Goal: Information Seeking & Learning: Learn about a topic

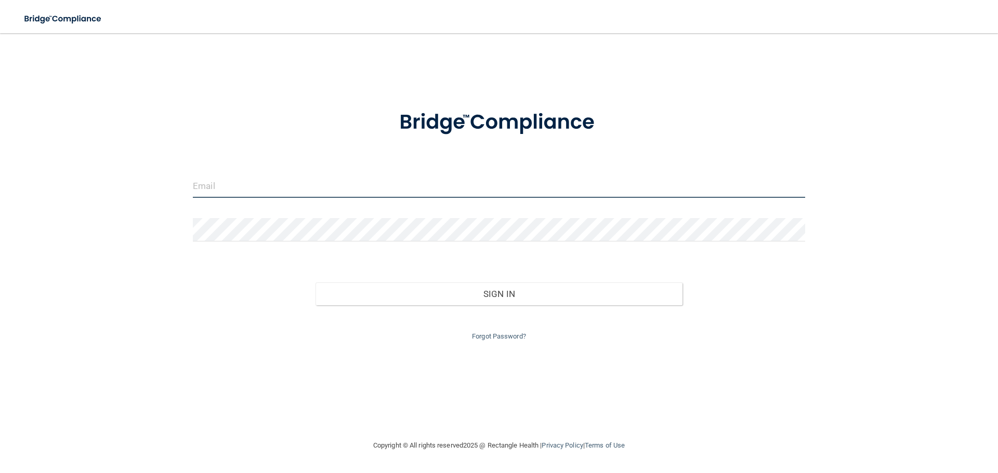
click at [304, 194] on input "email" at bounding box center [499, 186] width 612 height 23
type input "[EMAIL_ADDRESS][DOMAIN_NAME]"
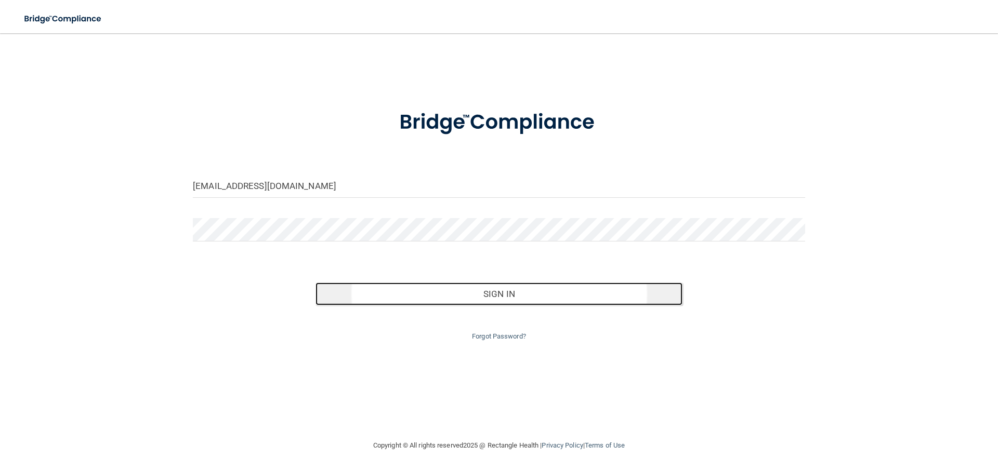
click at [511, 294] on button "Sign In" at bounding box center [498, 294] width 367 height 23
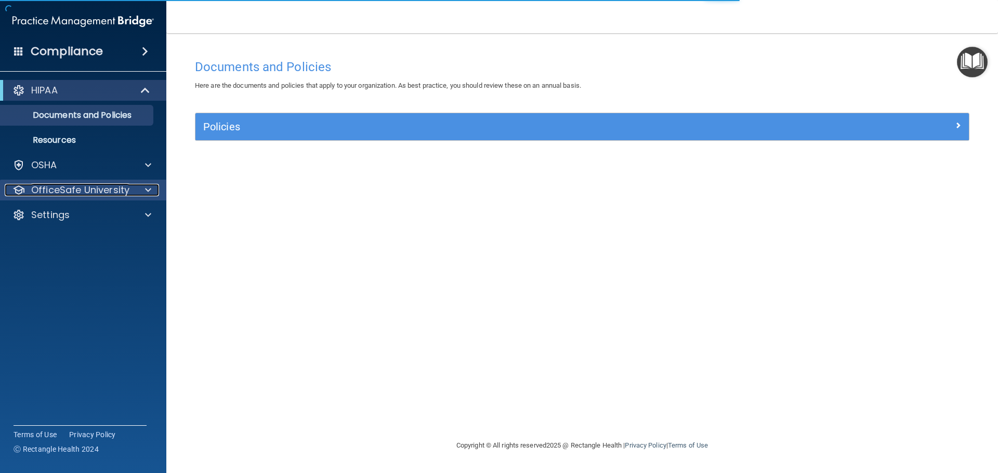
click at [94, 191] on p "OfficeSafe University" at bounding box center [80, 190] width 98 height 12
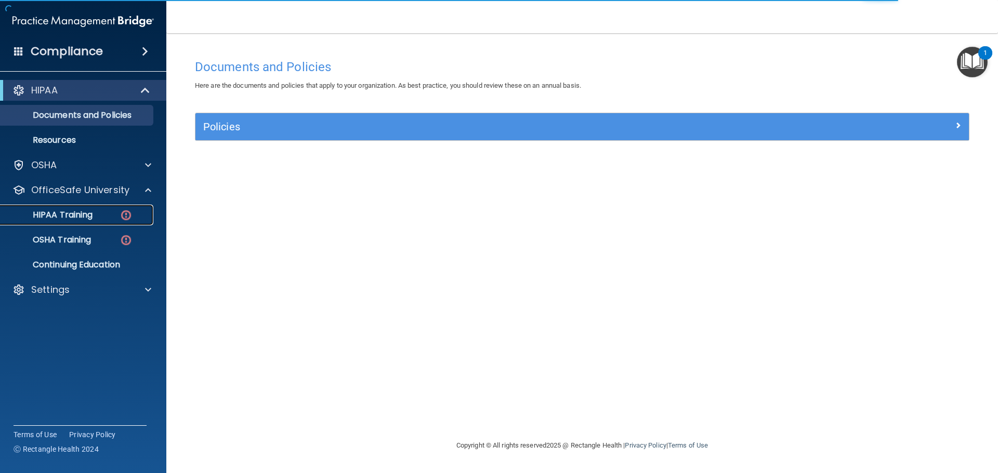
click at [73, 212] on p "HIPAA Training" at bounding box center [50, 215] width 86 height 10
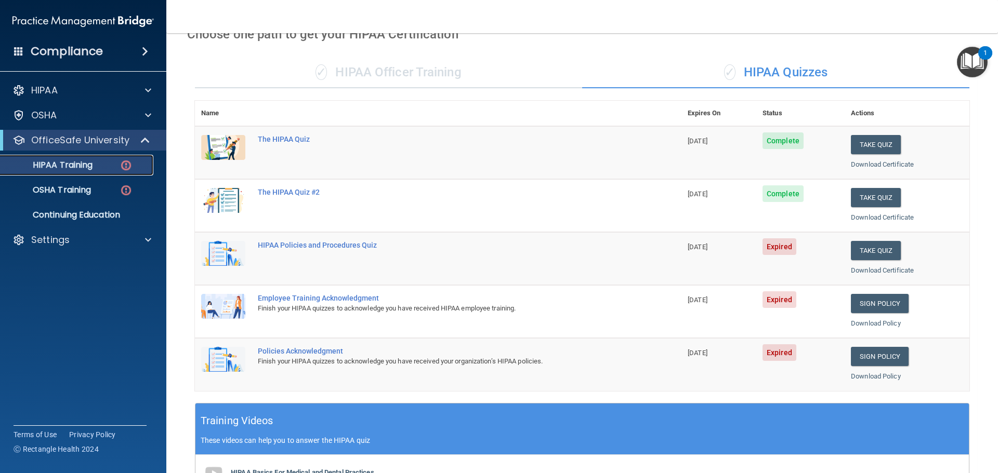
scroll to position [52, 0]
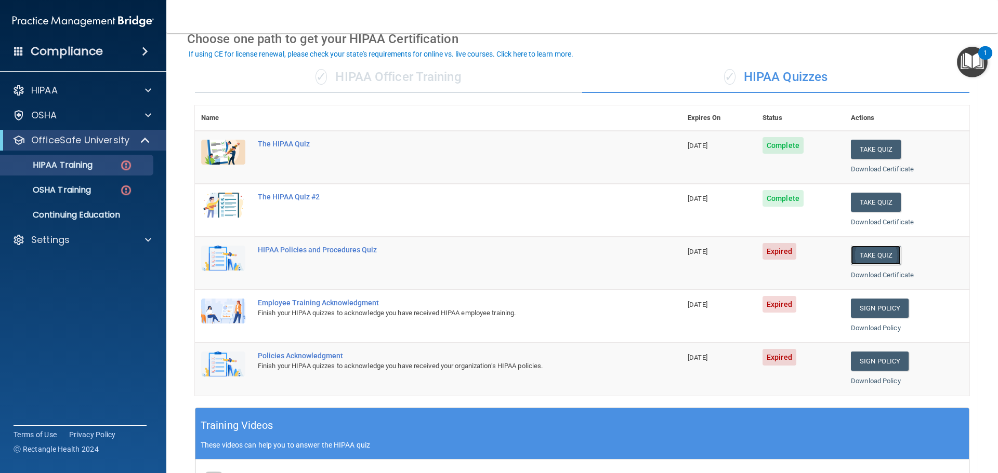
click at [867, 254] on button "Take Quiz" at bounding box center [876, 255] width 50 height 19
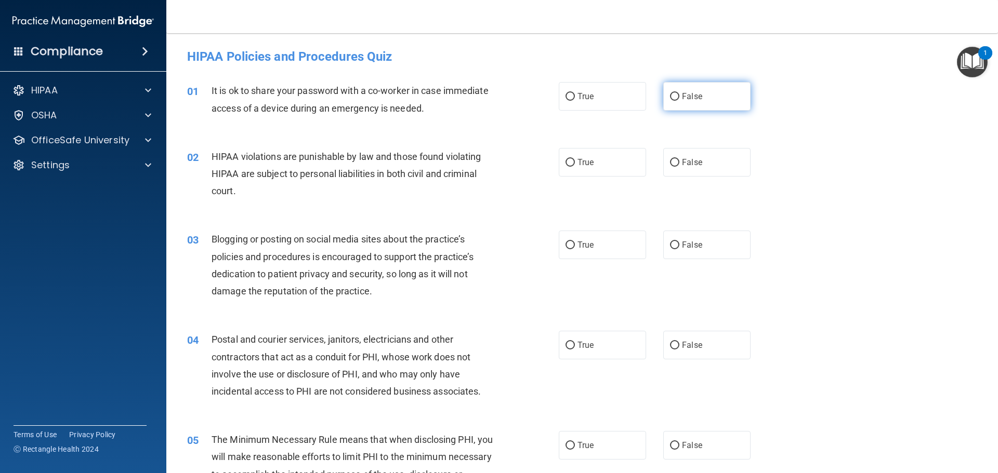
click at [670, 95] on input "False" at bounding box center [674, 97] width 9 height 8
radio input "true"
click at [565, 159] on input "True" at bounding box center [569, 163] width 9 height 8
radio input "true"
click at [671, 244] on input "False" at bounding box center [674, 246] width 9 height 8
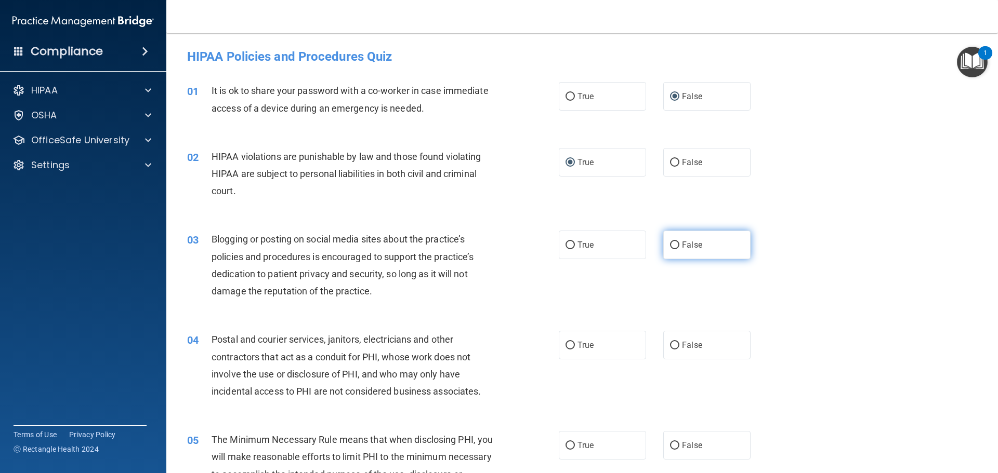
radio input "true"
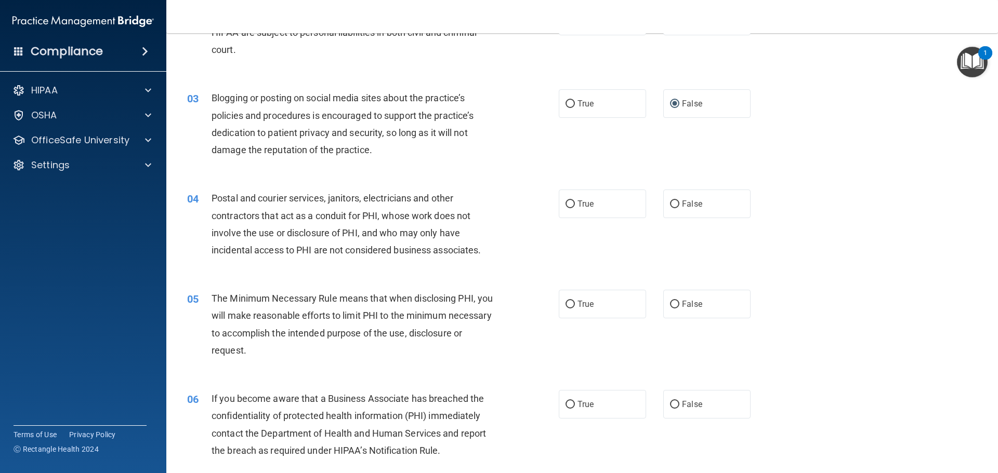
scroll to position [156, 0]
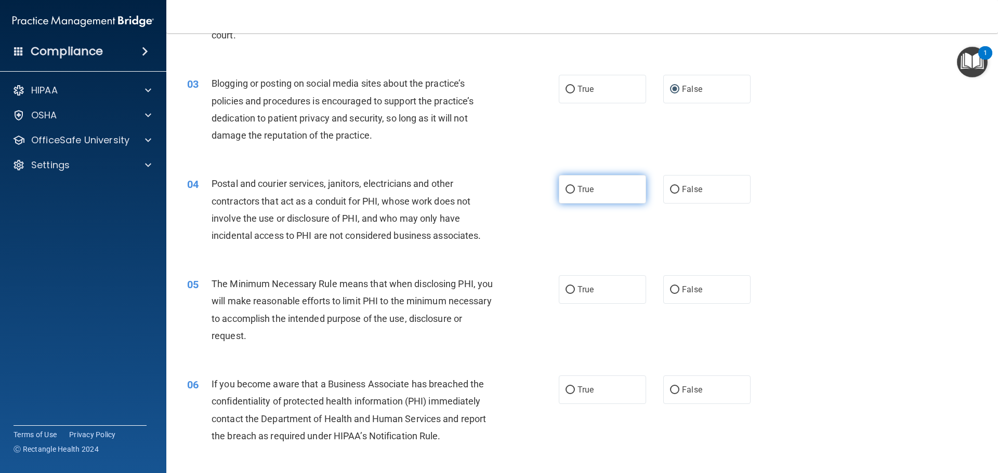
click at [565, 188] on input "True" at bounding box center [569, 190] width 9 height 8
radio input "true"
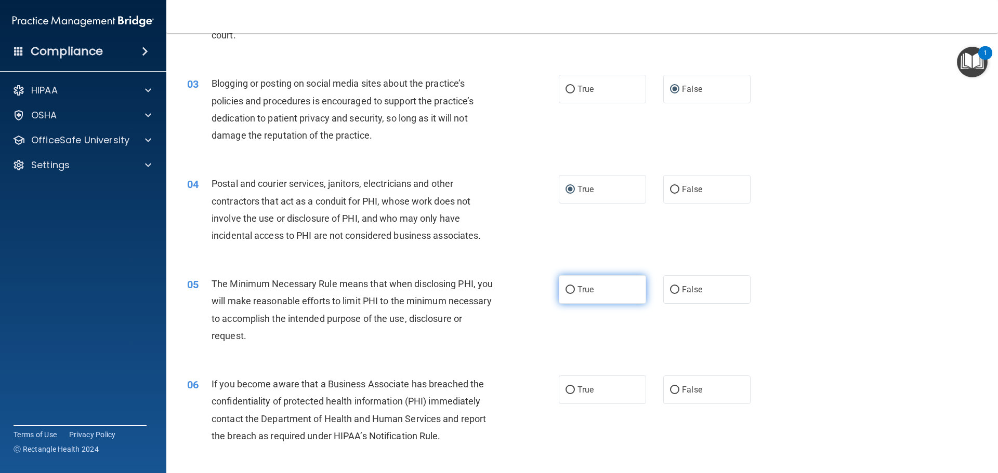
click at [566, 284] on label "True" at bounding box center [602, 289] width 87 height 29
click at [566, 286] on input "True" at bounding box center [569, 290] width 9 height 8
radio input "true"
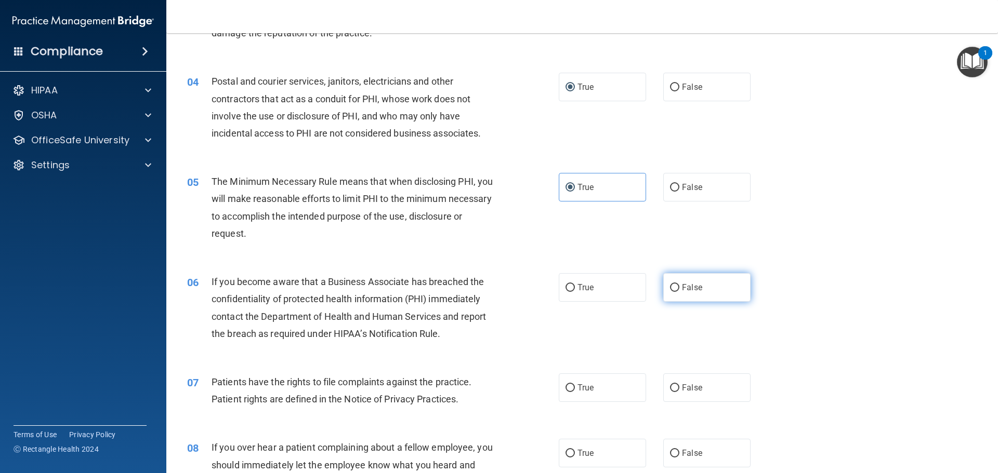
scroll to position [260, 0]
click at [673, 286] on input "False" at bounding box center [674, 287] width 9 height 8
radio input "true"
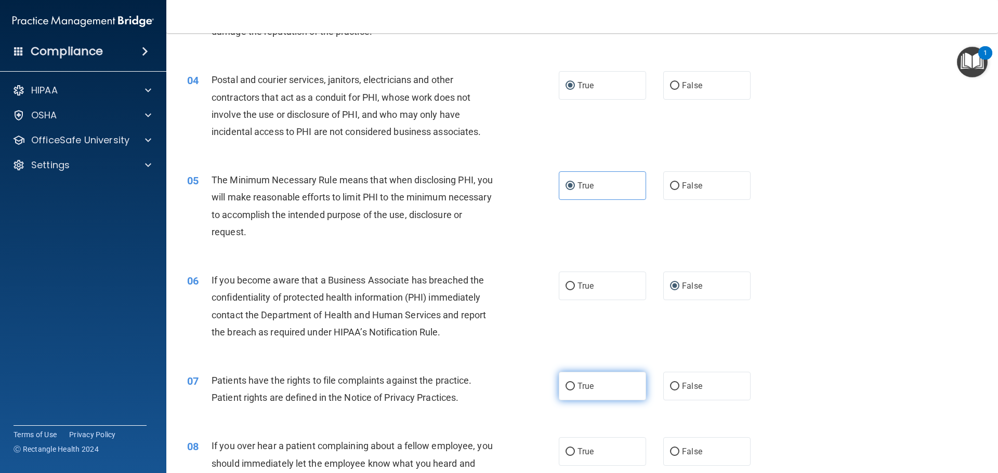
click at [566, 383] on input "True" at bounding box center [569, 387] width 9 height 8
radio input "true"
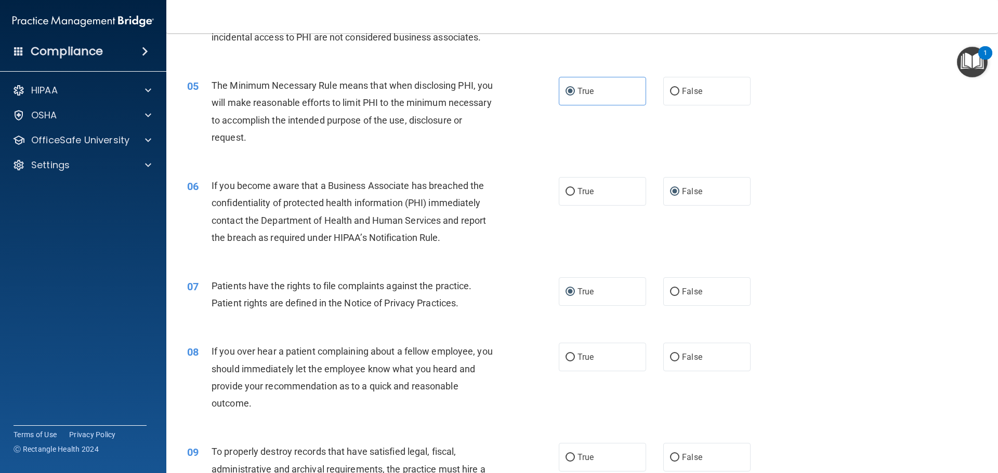
scroll to position [364, 0]
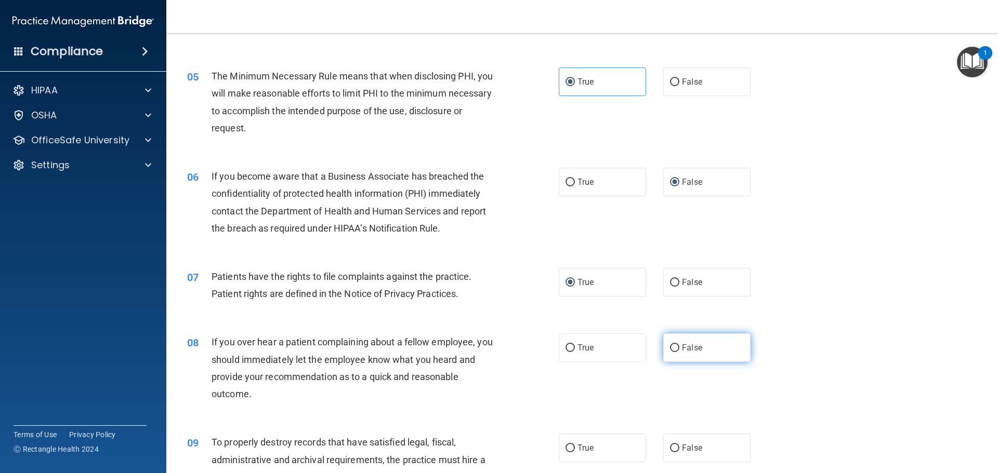
click at [671, 349] on input "False" at bounding box center [674, 349] width 9 height 8
radio input "true"
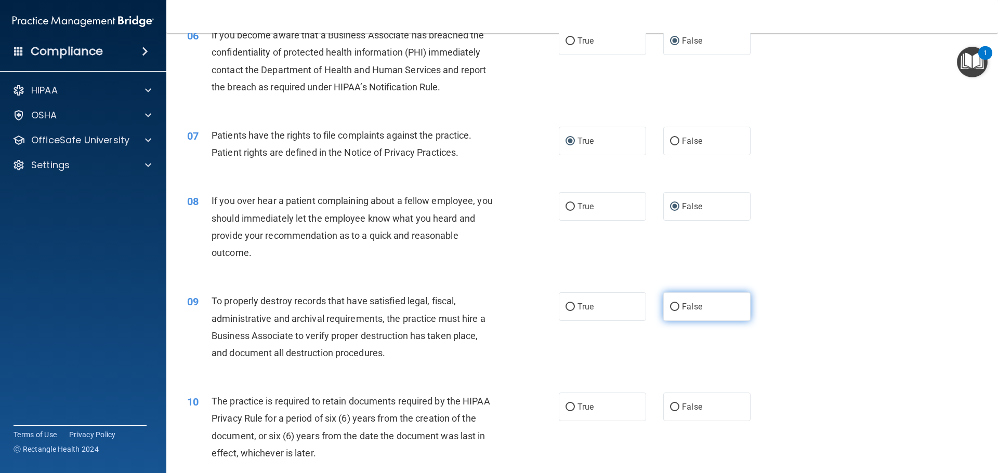
scroll to position [520, 0]
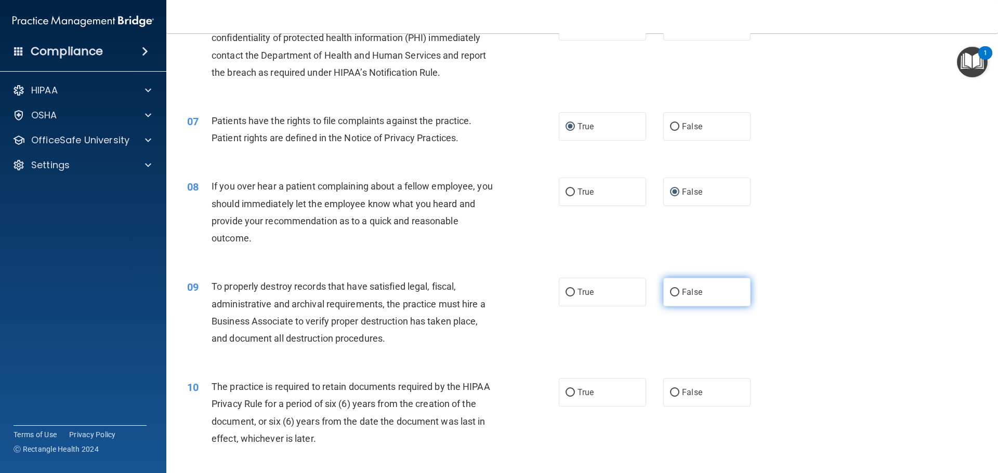
click at [670, 289] on input "False" at bounding box center [674, 293] width 9 height 8
radio input "true"
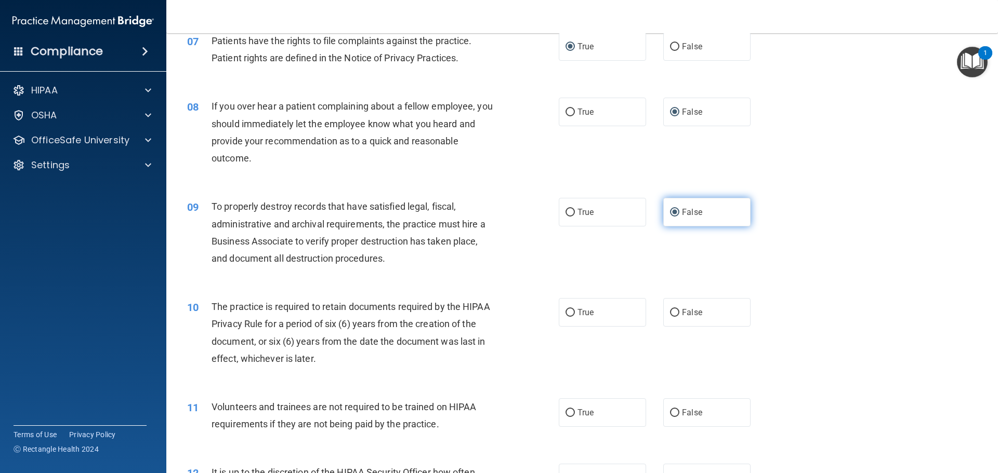
scroll to position [624, 0]
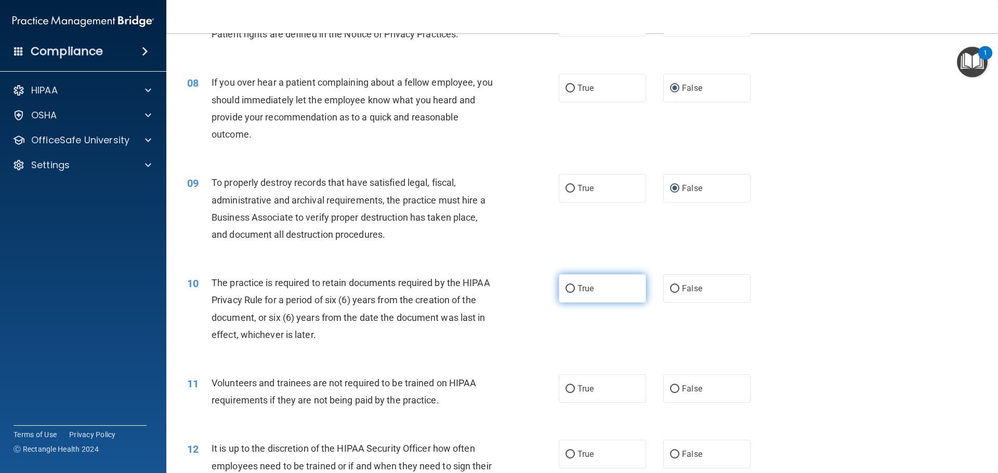
click at [565, 287] on input "True" at bounding box center [569, 289] width 9 height 8
radio input "true"
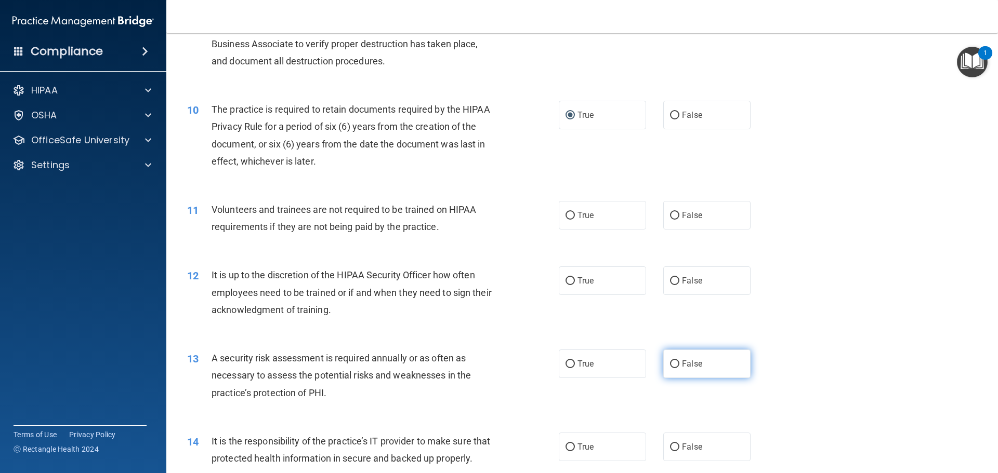
scroll to position [831, 0]
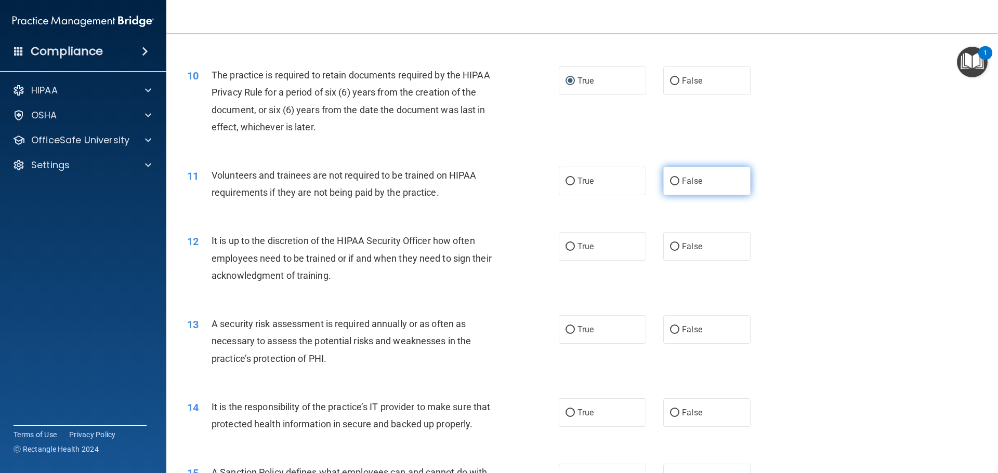
click at [670, 180] on input "False" at bounding box center [674, 182] width 9 height 8
radio input "true"
click at [671, 247] on input "False" at bounding box center [674, 247] width 9 height 8
radio input "true"
click at [567, 326] on input "True" at bounding box center [569, 330] width 9 height 8
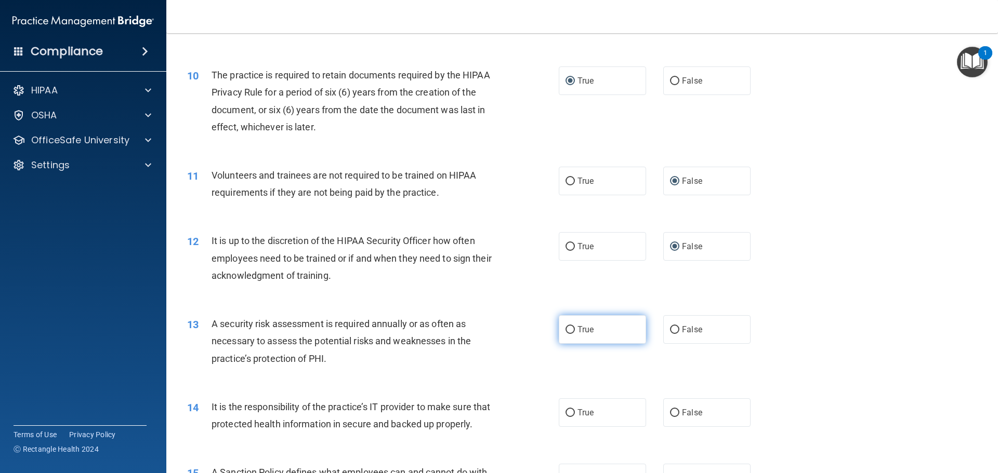
radio input "true"
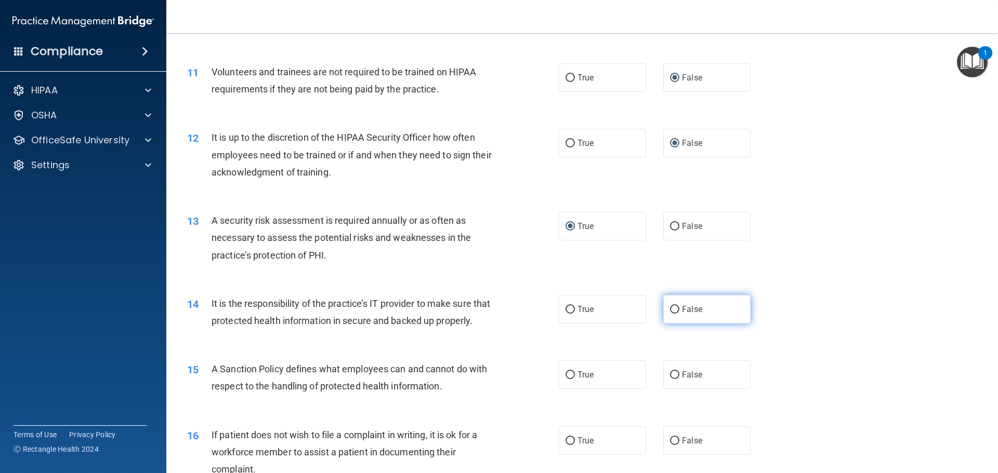
scroll to position [935, 0]
click at [670, 307] on input "False" at bounding box center [674, 310] width 9 height 8
radio input "true"
click at [672, 379] on input "False" at bounding box center [674, 375] width 9 height 8
radio input "true"
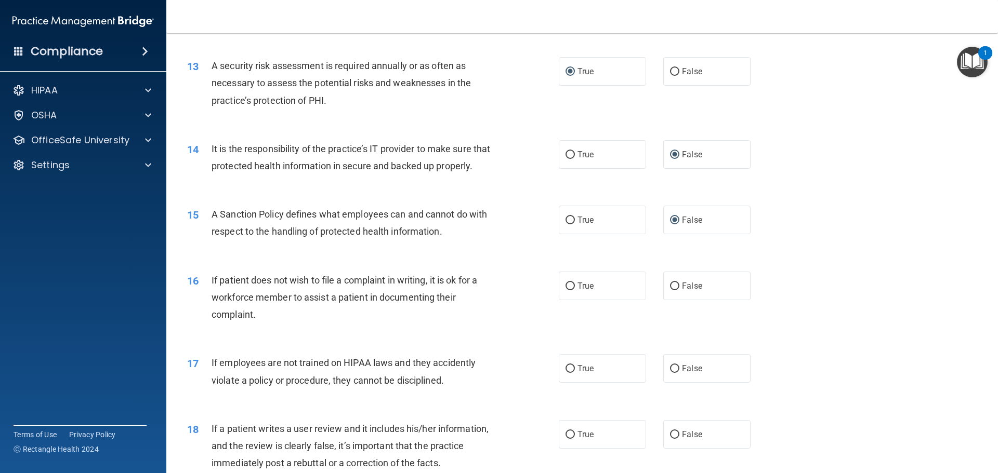
scroll to position [1091, 0]
click at [565, 289] on input "True" at bounding box center [569, 285] width 9 height 8
radio input "true"
click at [671, 372] on input "False" at bounding box center [674, 368] width 9 height 8
radio input "true"
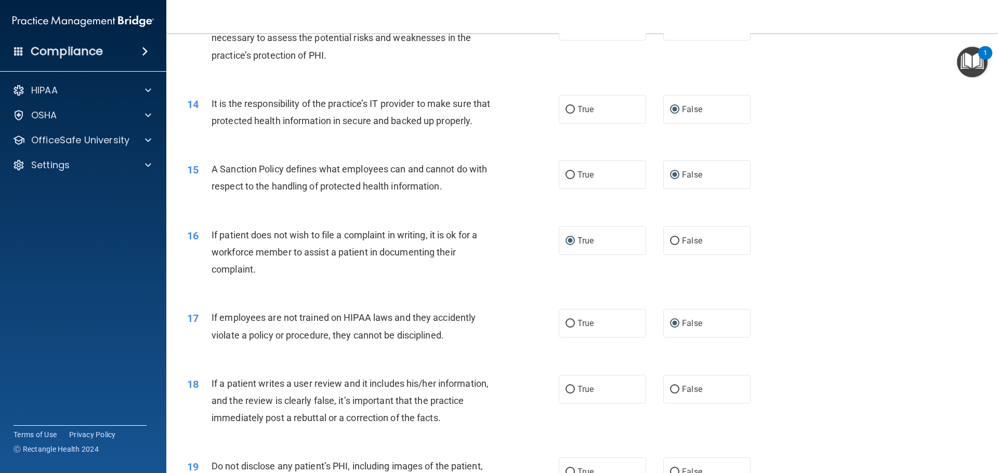
scroll to position [1195, 0]
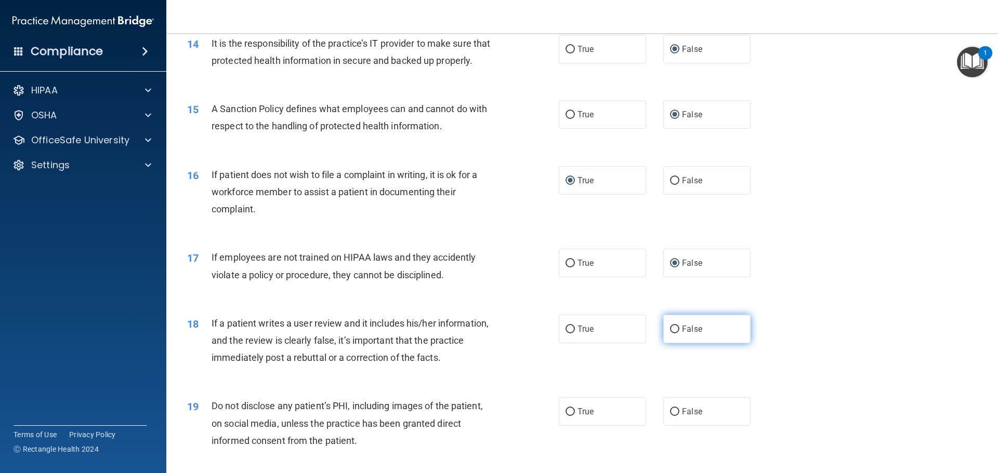
click at [670, 334] on input "False" at bounding box center [674, 330] width 9 height 8
radio input "true"
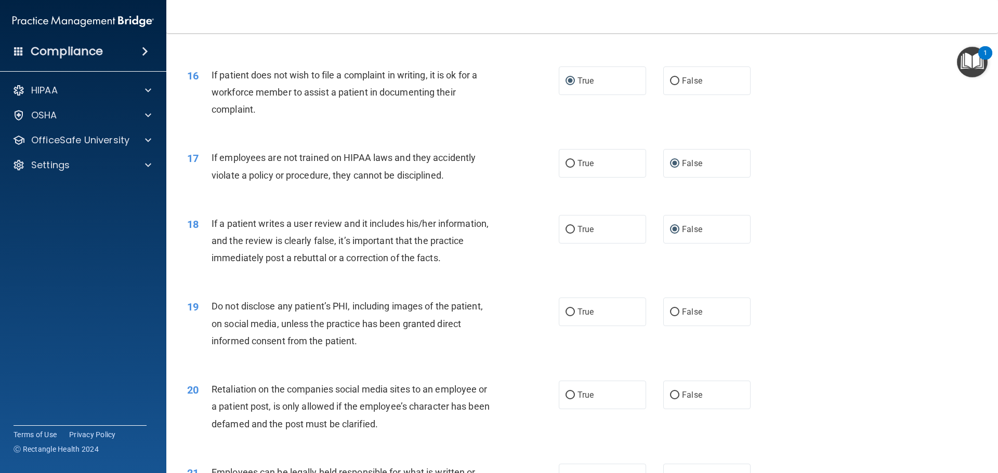
scroll to position [1299, 0]
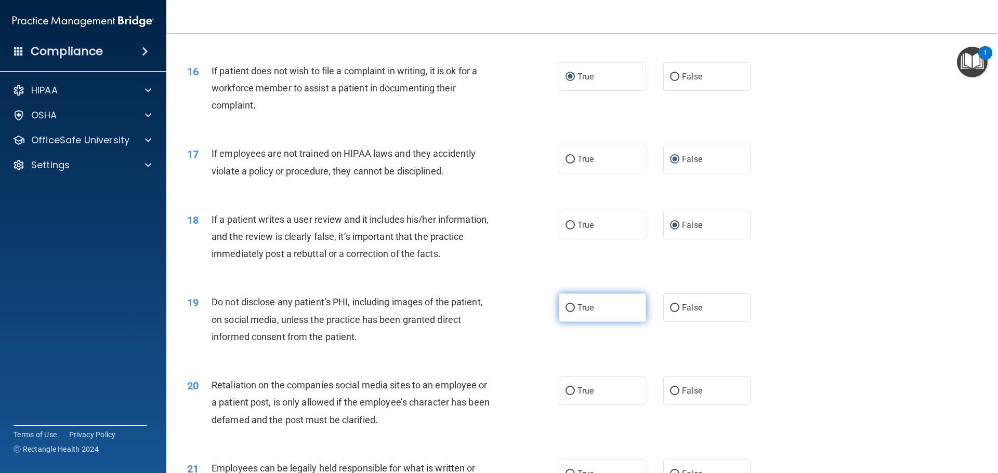
click at [565, 312] on input "True" at bounding box center [569, 309] width 9 height 8
radio input "true"
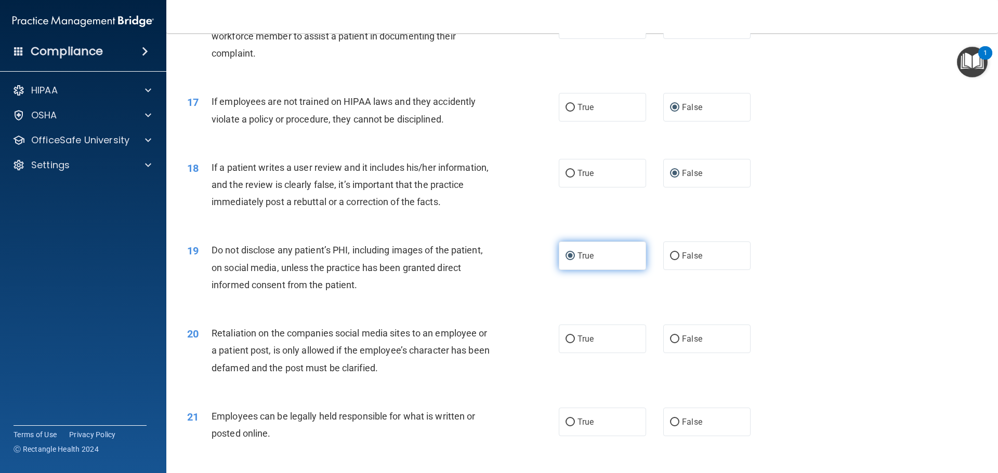
scroll to position [1403, 0]
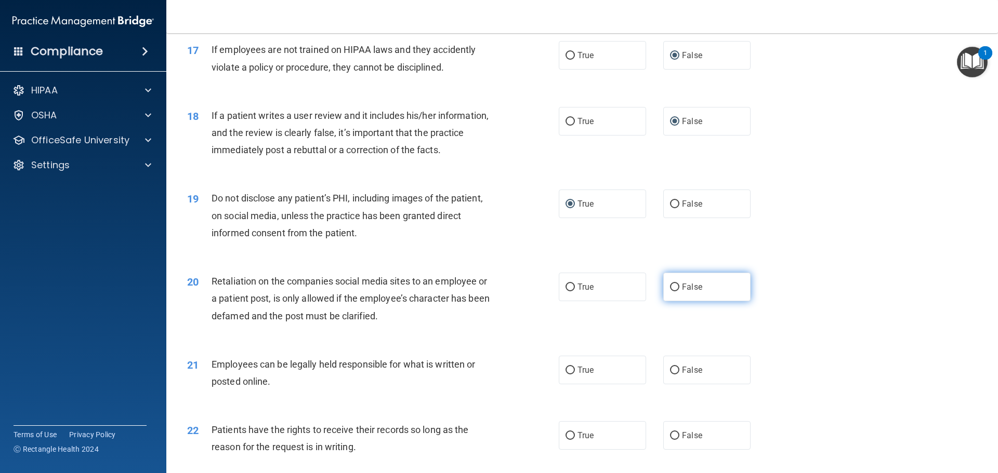
click at [670, 292] on input "False" at bounding box center [674, 288] width 9 height 8
radio input "true"
click at [566, 375] on input "True" at bounding box center [569, 371] width 9 height 8
radio input "true"
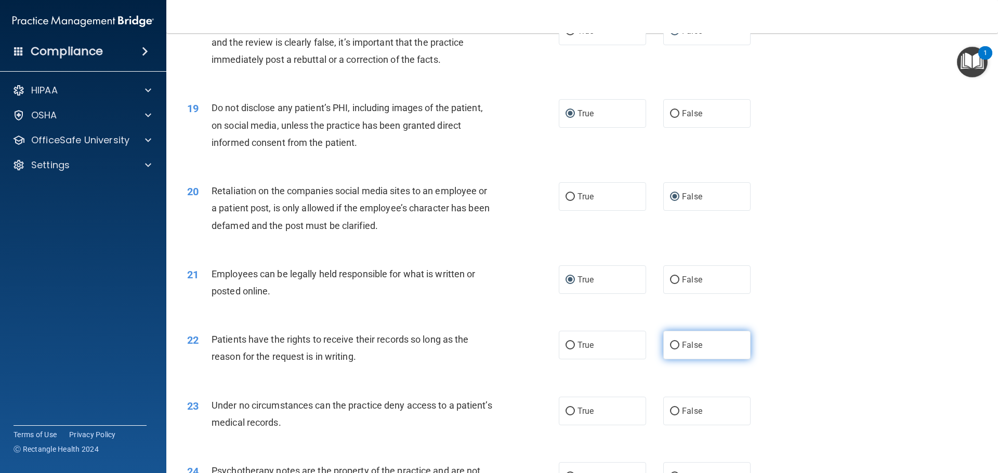
scroll to position [1507, 0]
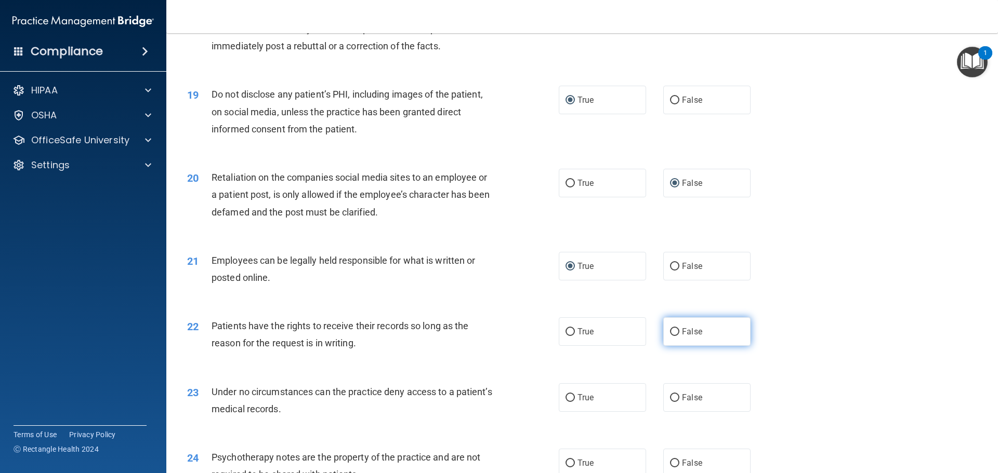
click at [670, 336] on input "False" at bounding box center [674, 332] width 9 height 8
radio input "true"
click at [670, 402] on input "False" at bounding box center [674, 398] width 9 height 8
radio input "true"
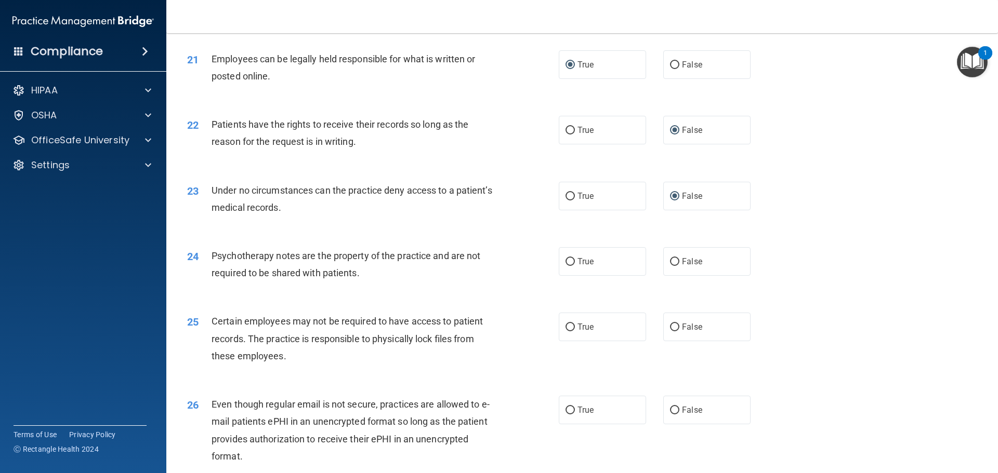
scroll to position [1715, 0]
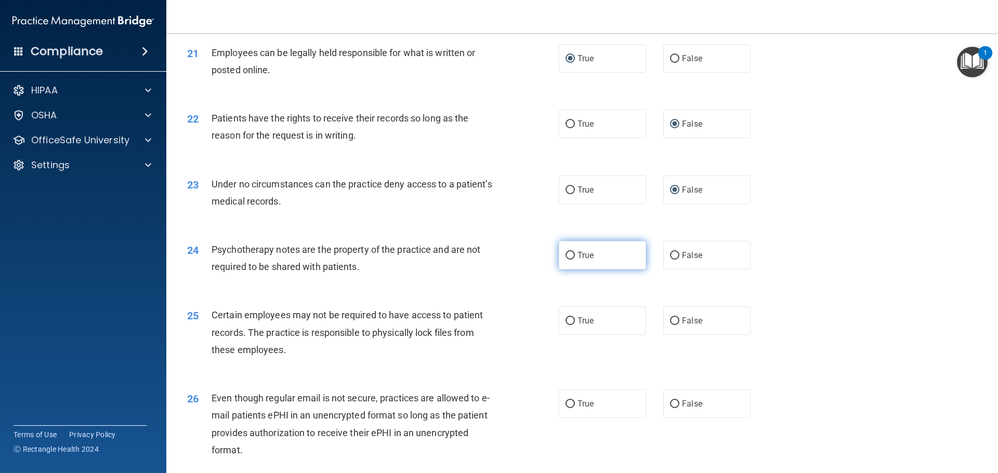
click at [565, 260] on input "True" at bounding box center [569, 256] width 9 height 8
radio input "true"
click at [565, 325] on input "True" at bounding box center [569, 322] width 9 height 8
radio input "true"
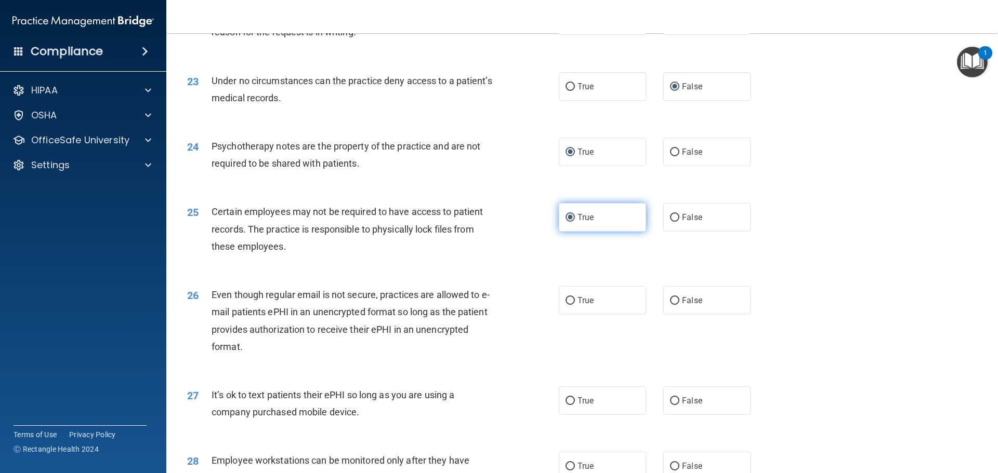
scroll to position [1819, 0]
click at [565, 305] on input "True" at bounding box center [569, 301] width 9 height 8
radio input "true"
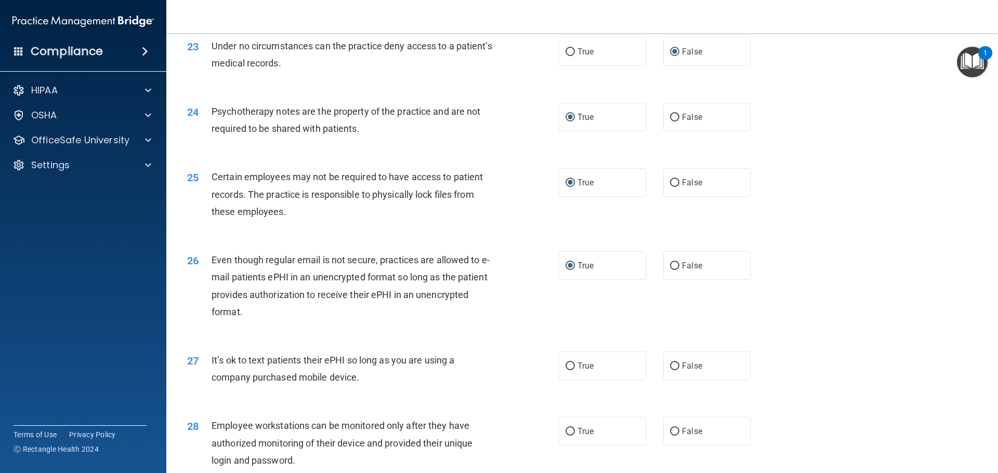
scroll to position [1871, 0]
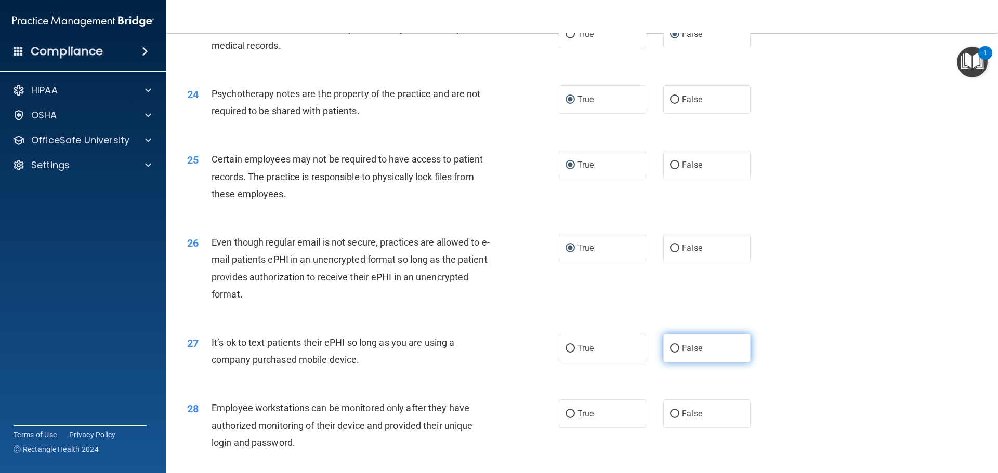
click at [671, 353] on input "False" at bounding box center [674, 349] width 9 height 8
radio input "true"
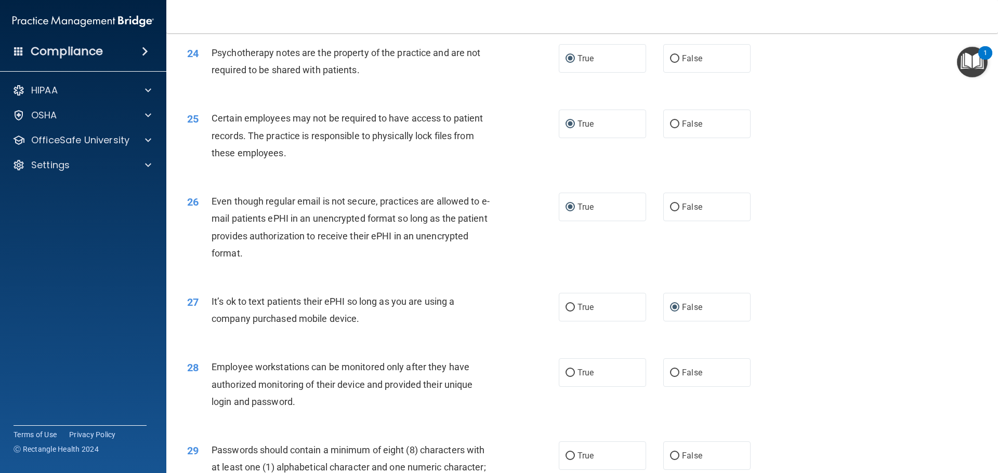
scroll to position [2027, 0]
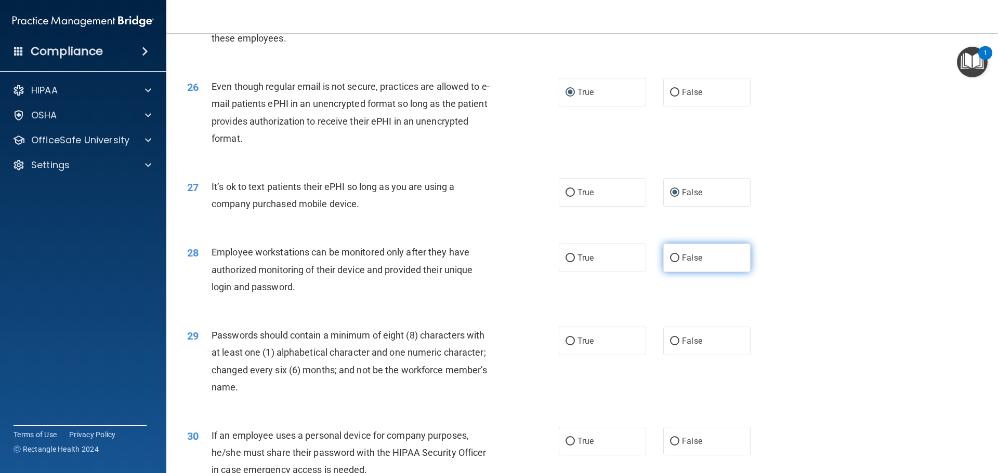
click at [670, 262] on input "False" at bounding box center [674, 259] width 9 height 8
radio input "true"
click at [570, 346] on input "True" at bounding box center [569, 342] width 9 height 8
radio input "true"
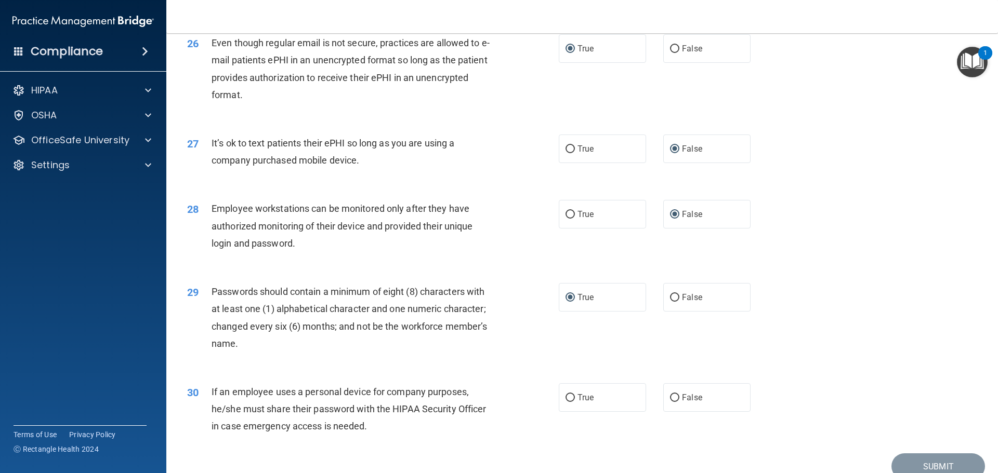
scroll to position [2131, 0]
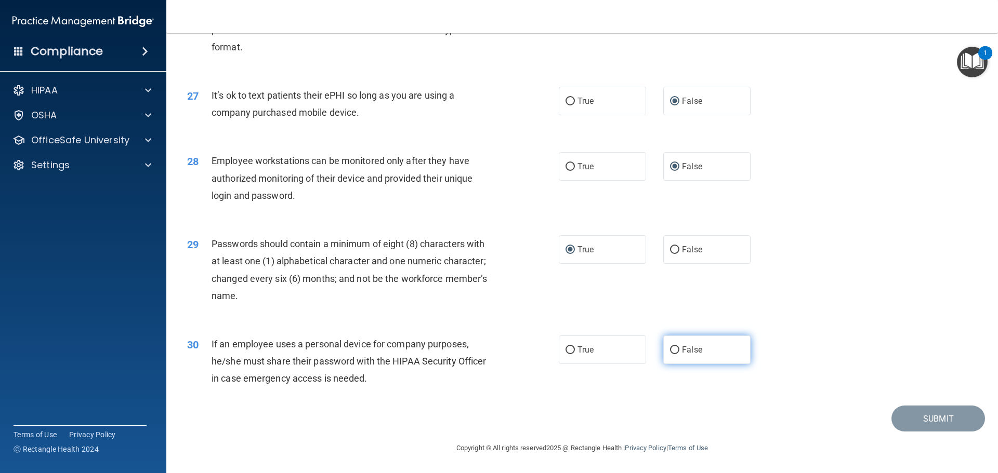
click at [670, 354] on input "False" at bounding box center [674, 351] width 9 height 8
radio input "true"
click at [922, 415] on button "Submit" at bounding box center [938, 419] width 94 height 27
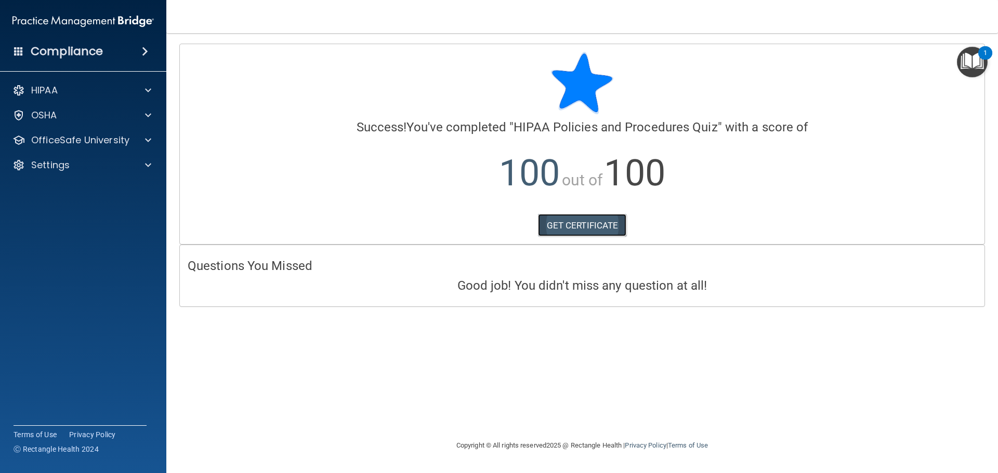
click at [579, 221] on link "GET CERTIFICATE" at bounding box center [582, 225] width 89 height 23
click at [62, 142] on p "OfficeSafe University" at bounding box center [80, 140] width 98 height 12
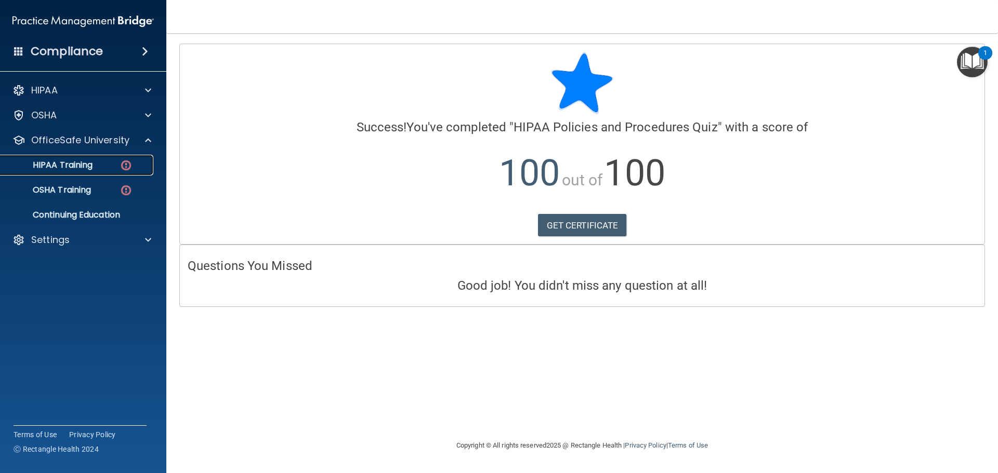
click at [78, 162] on p "HIPAA Training" at bounding box center [50, 165] width 86 height 10
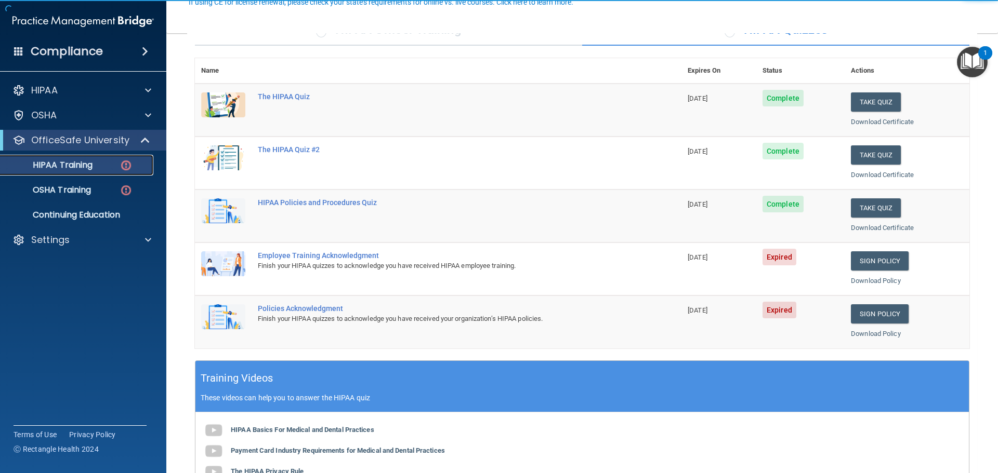
scroll to position [104, 0]
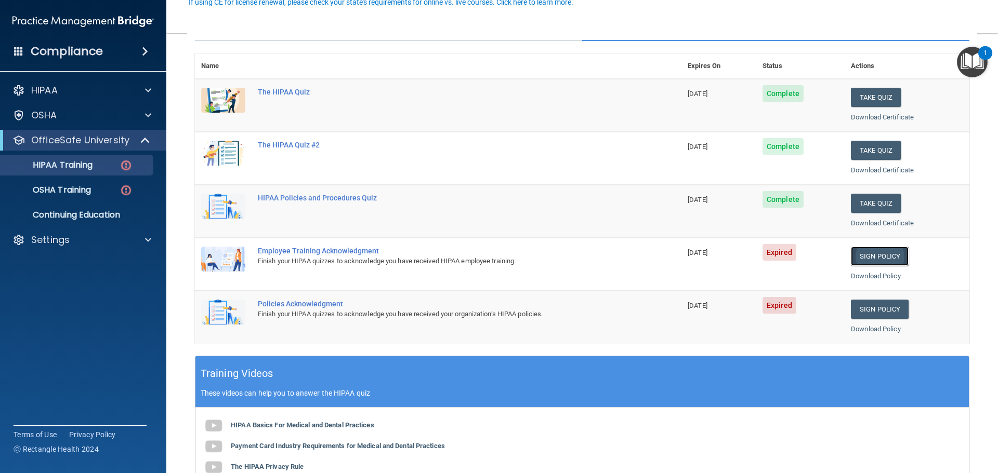
click at [876, 255] on link "Sign Policy" at bounding box center [880, 256] width 58 height 19
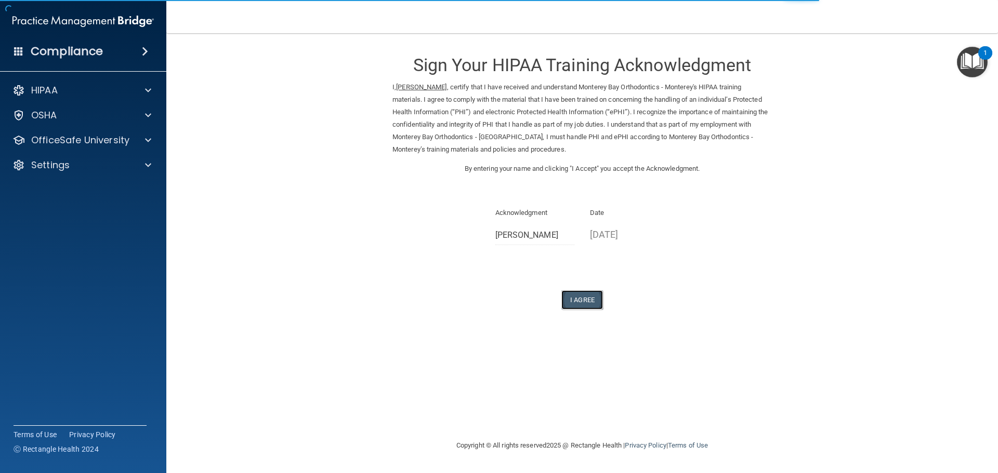
click at [582, 299] on button "I Agree" at bounding box center [582, 299] width 42 height 19
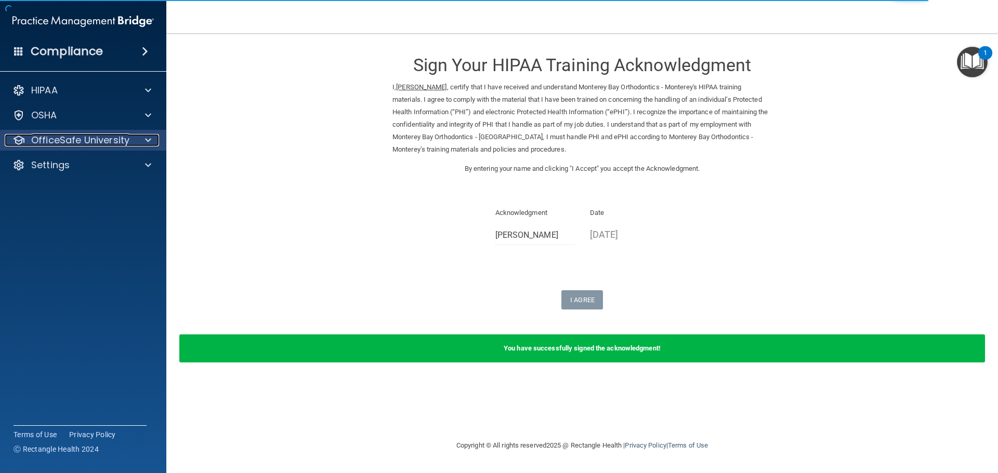
click at [86, 141] on p "OfficeSafe University" at bounding box center [80, 140] width 98 height 12
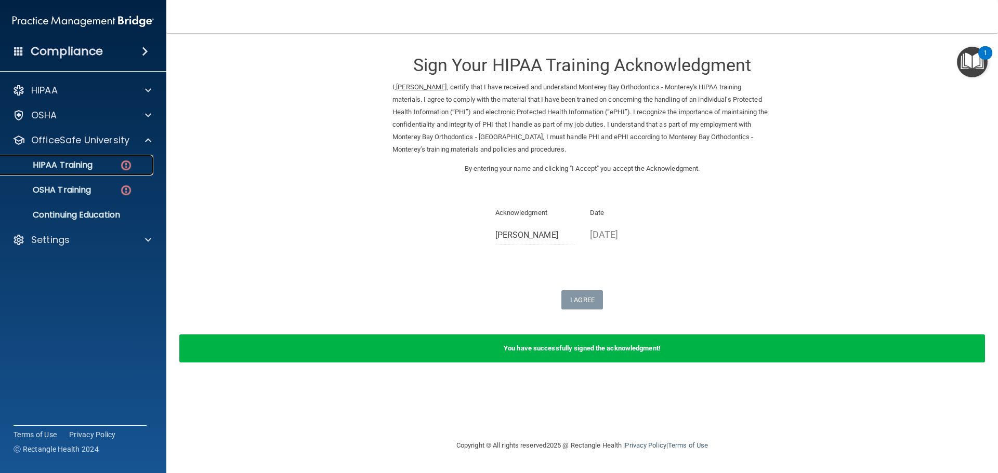
click at [89, 163] on p "HIPAA Training" at bounding box center [50, 165] width 86 height 10
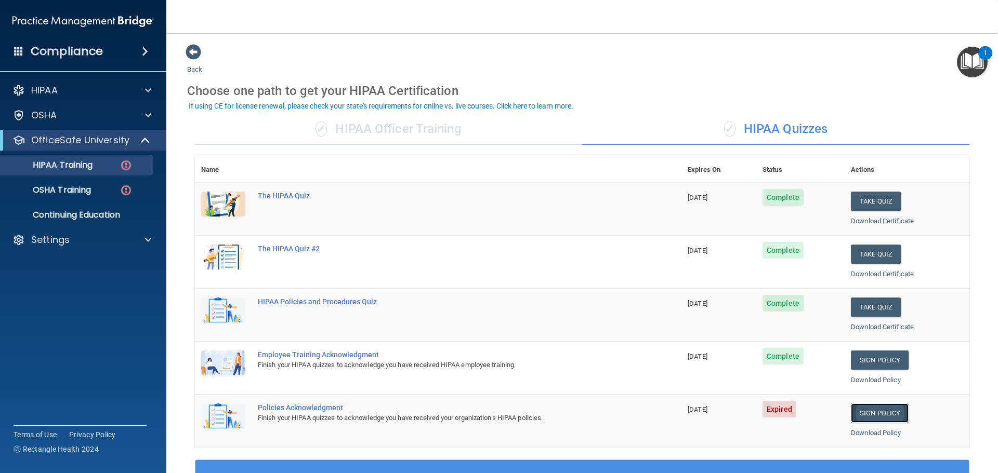
click at [865, 412] on link "Sign Policy" at bounding box center [880, 413] width 58 height 19
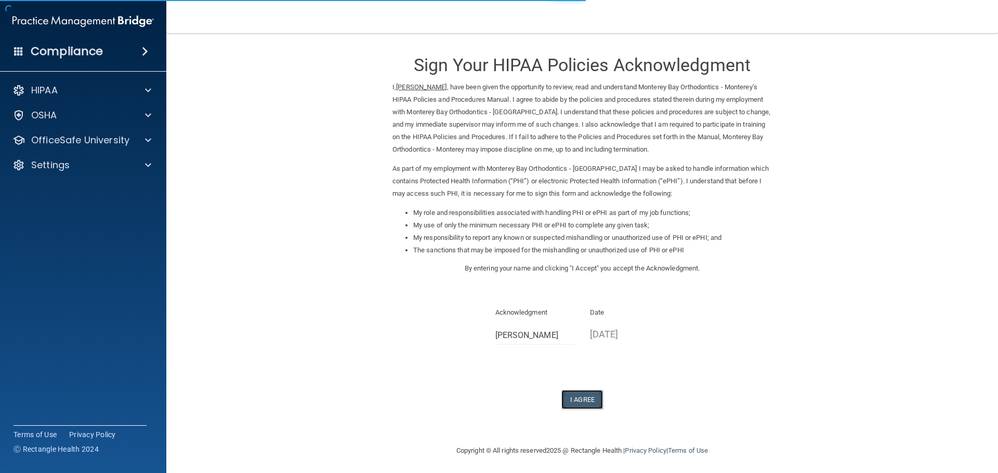
click at [582, 401] on button "I Agree" at bounding box center [582, 399] width 42 height 19
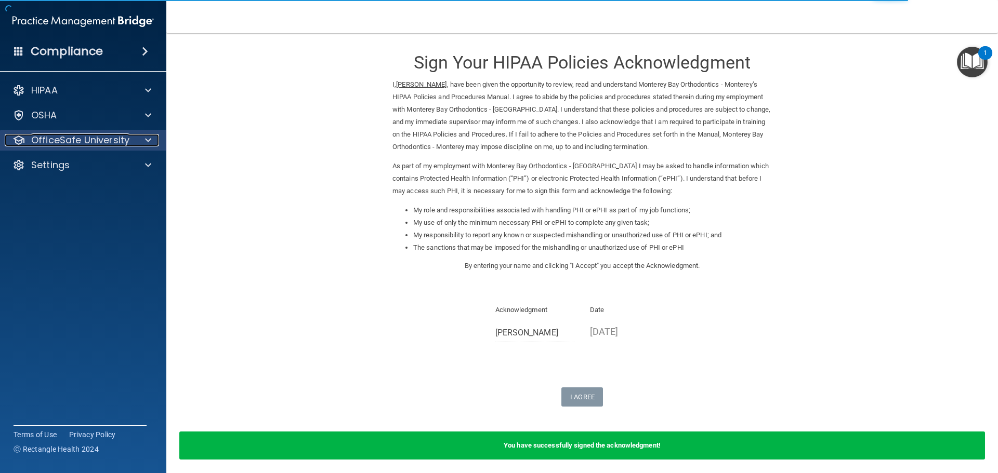
click at [76, 138] on p "OfficeSafe University" at bounding box center [80, 140] width 98 height 12
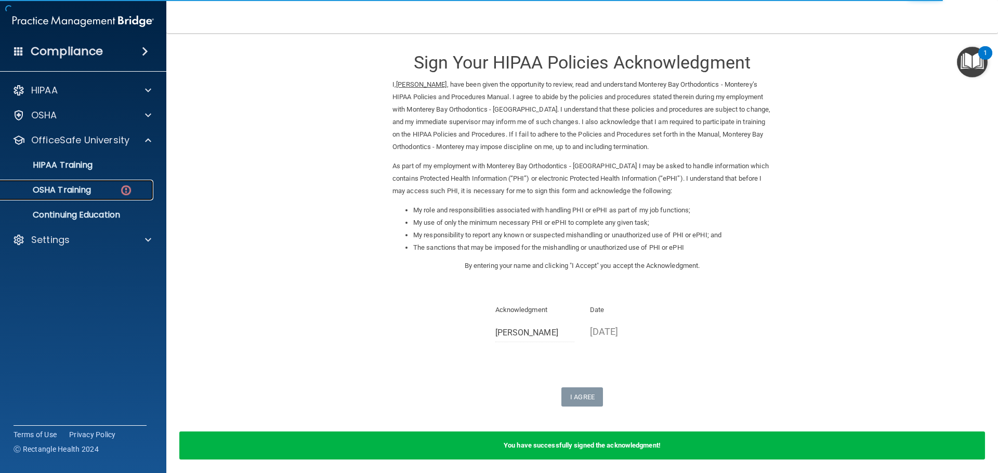
click at [83, 187] on p "OSHA Training" at bounding box center [49, 190] width 84 height 10
